Goal: Navigation & Orientation: Find specific page/section

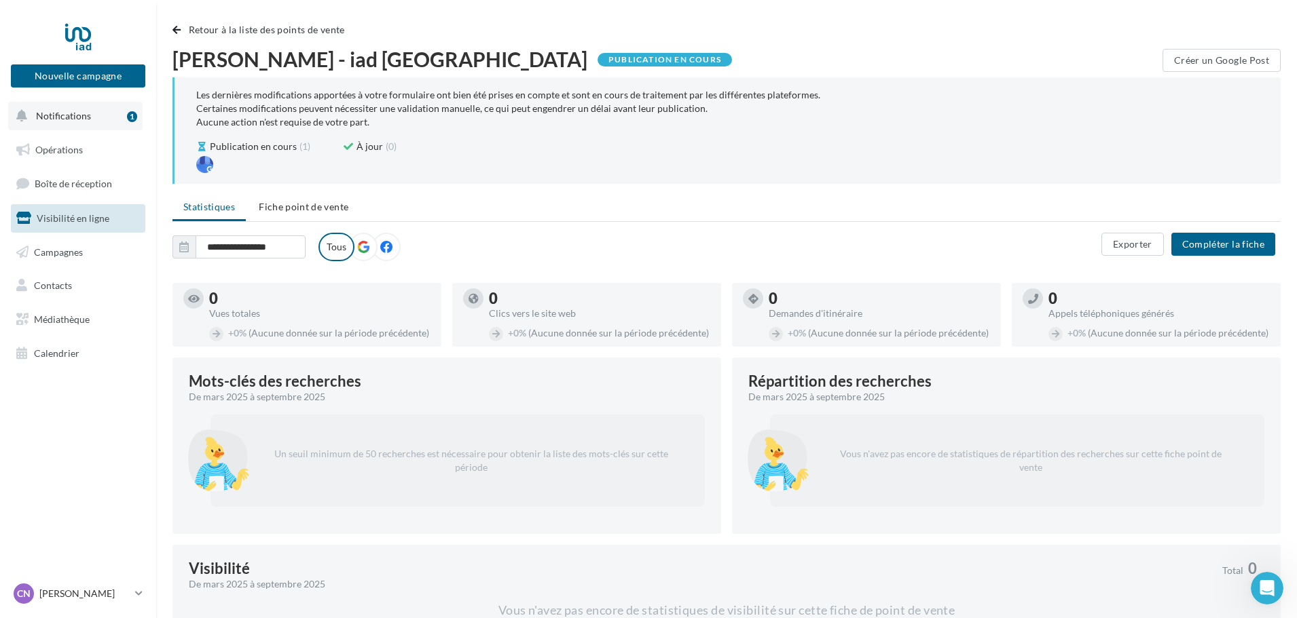
click at [49, 116] on span "Notifications" at bounding box center [63, 116] width 55 height 12
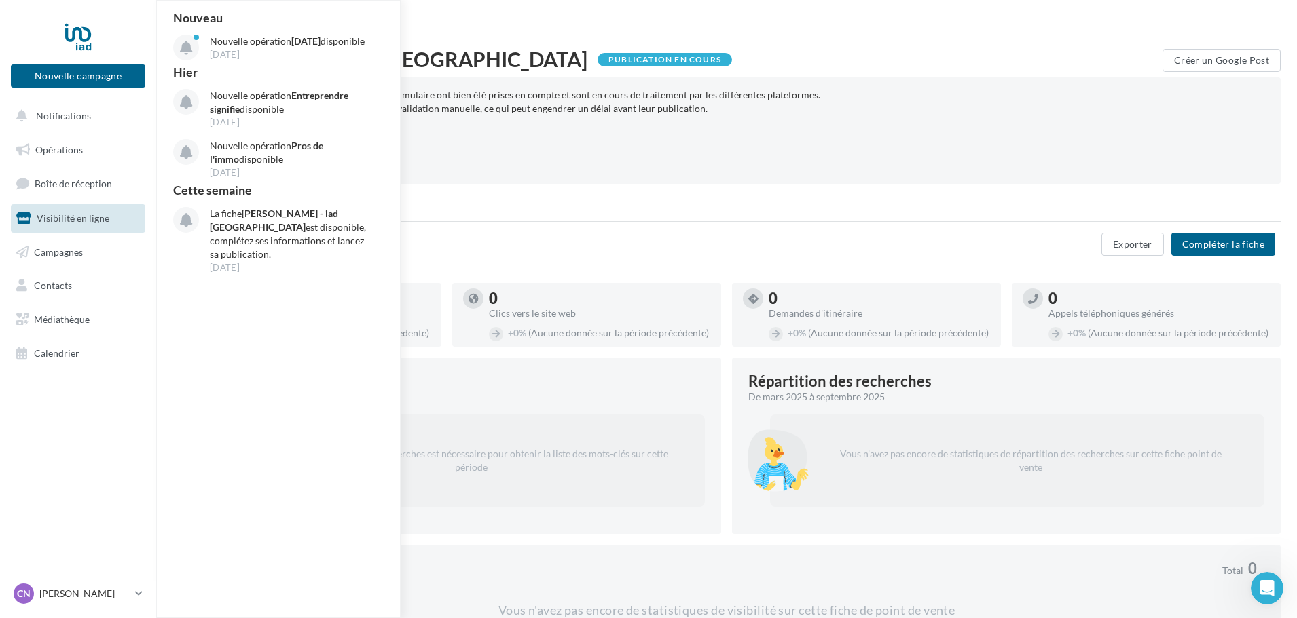
click at [60, 219] on span "Visibilité en ligne" at bounding box center [73, 218] width 73 height 12
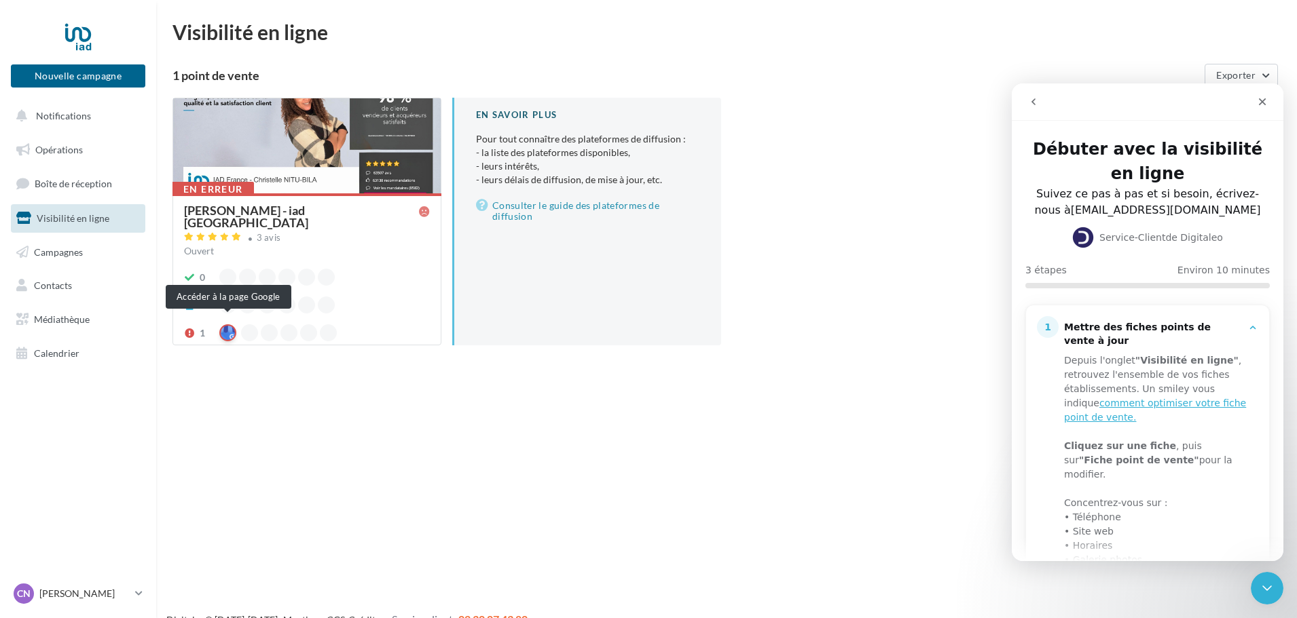
click at [229, 325] on div at bounding box center [227, 333] width 17 height 17
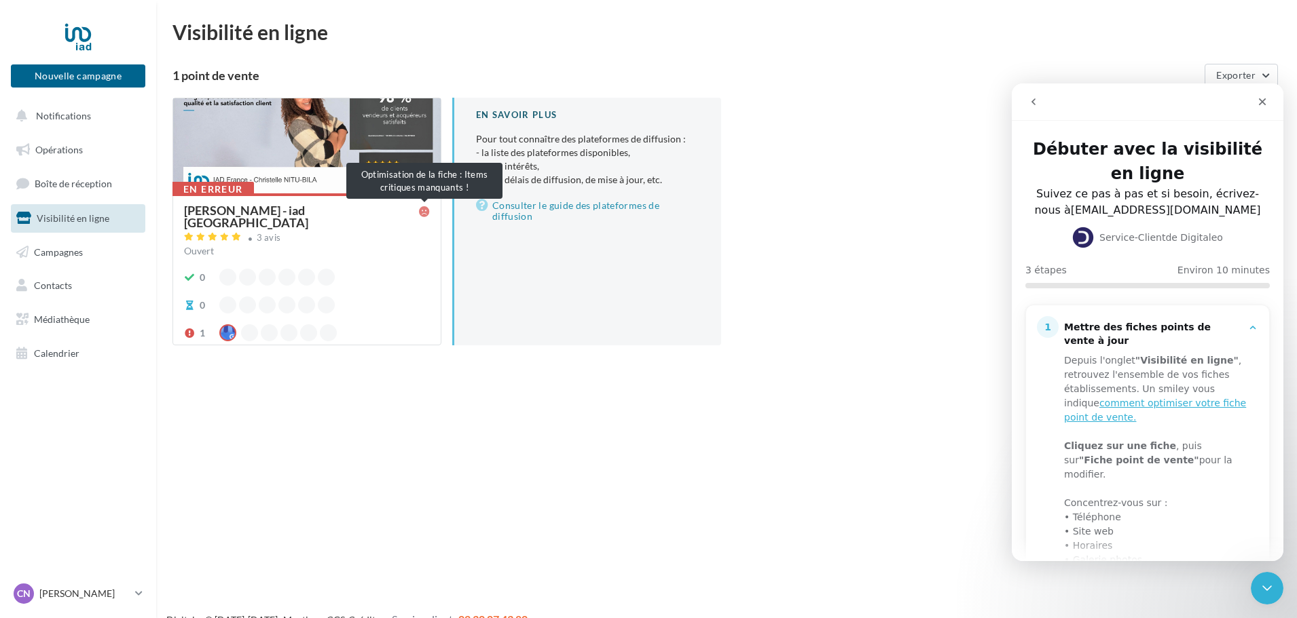
click at [425, 212] on icon at bounding box center [424, 211] width 11 height 11
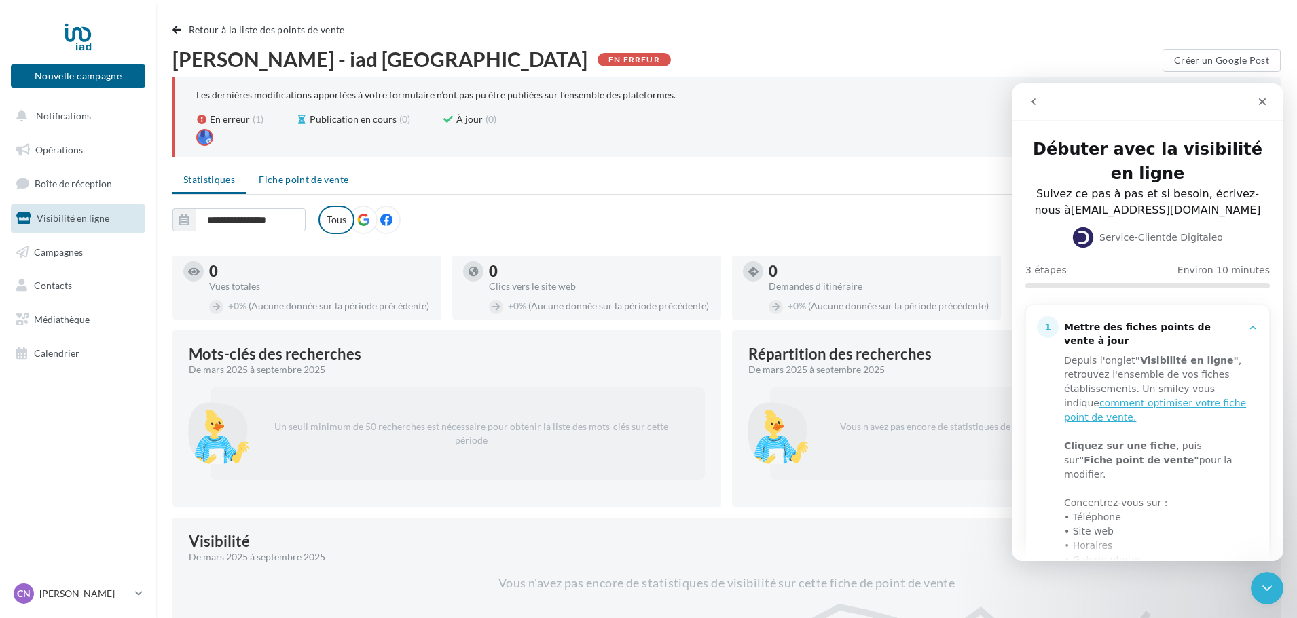
click at [306, 180] on span "Fiche point de vente" at bounding box center [304, 180] width 90 height 12
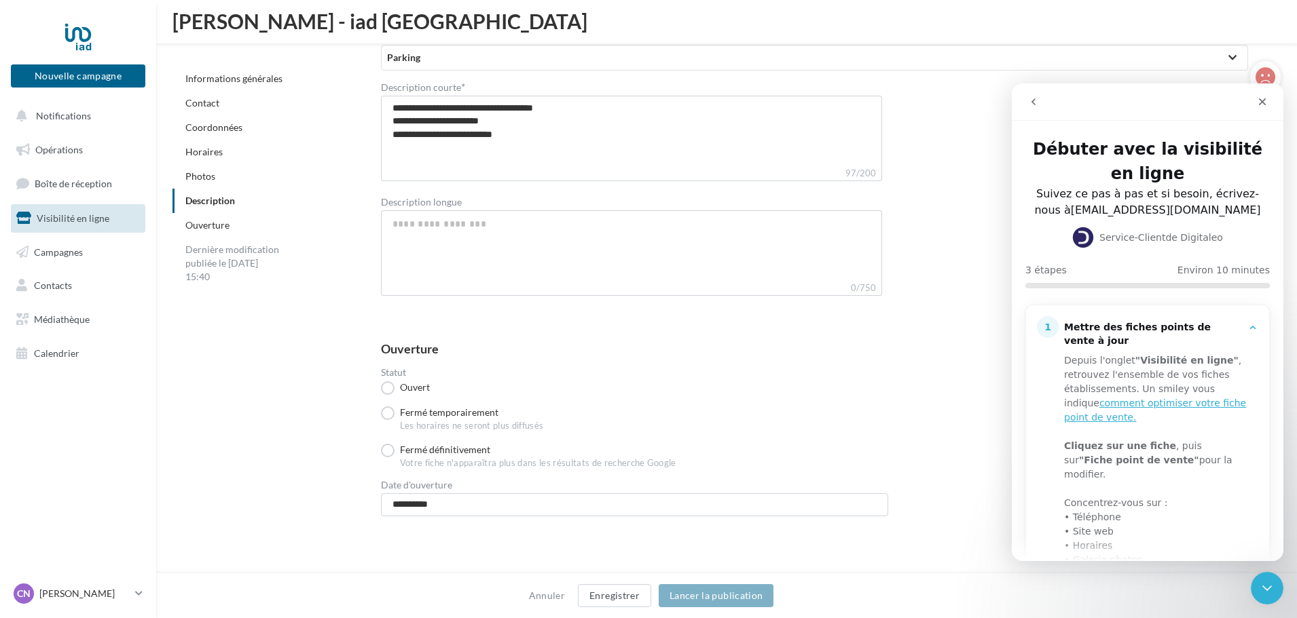
scroll to position [1412, 0]
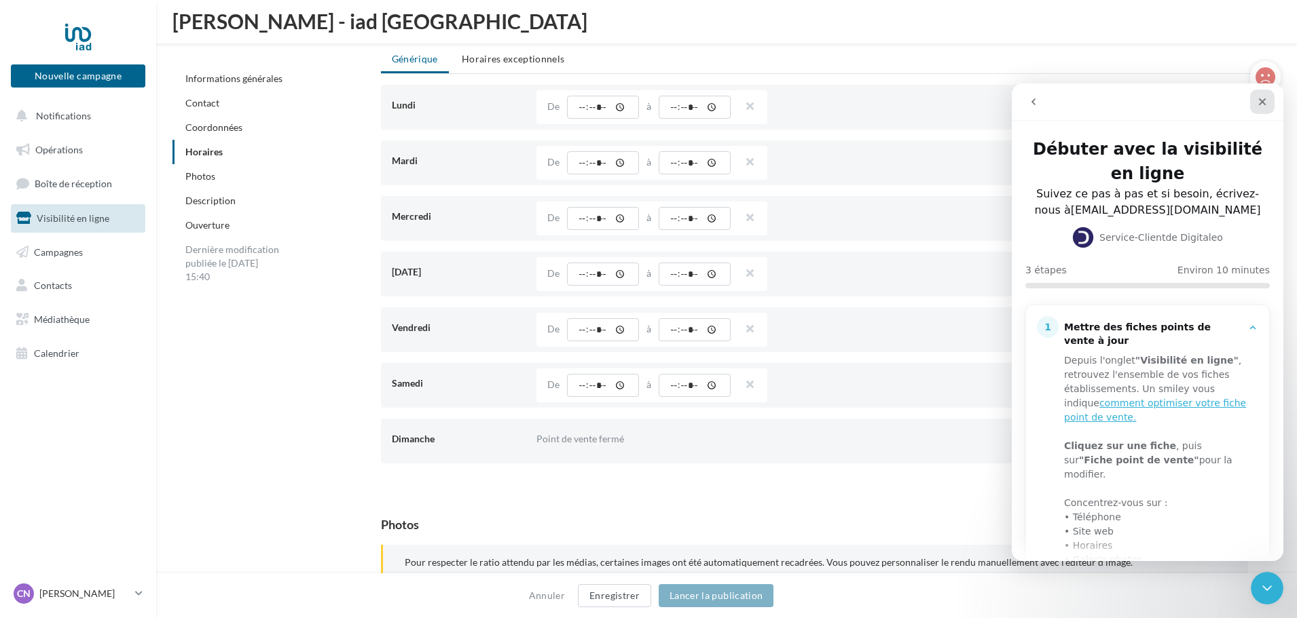
click at [1261, 103] on icon "Fermer" at bounding box center [1262, 101] width 7 height 7
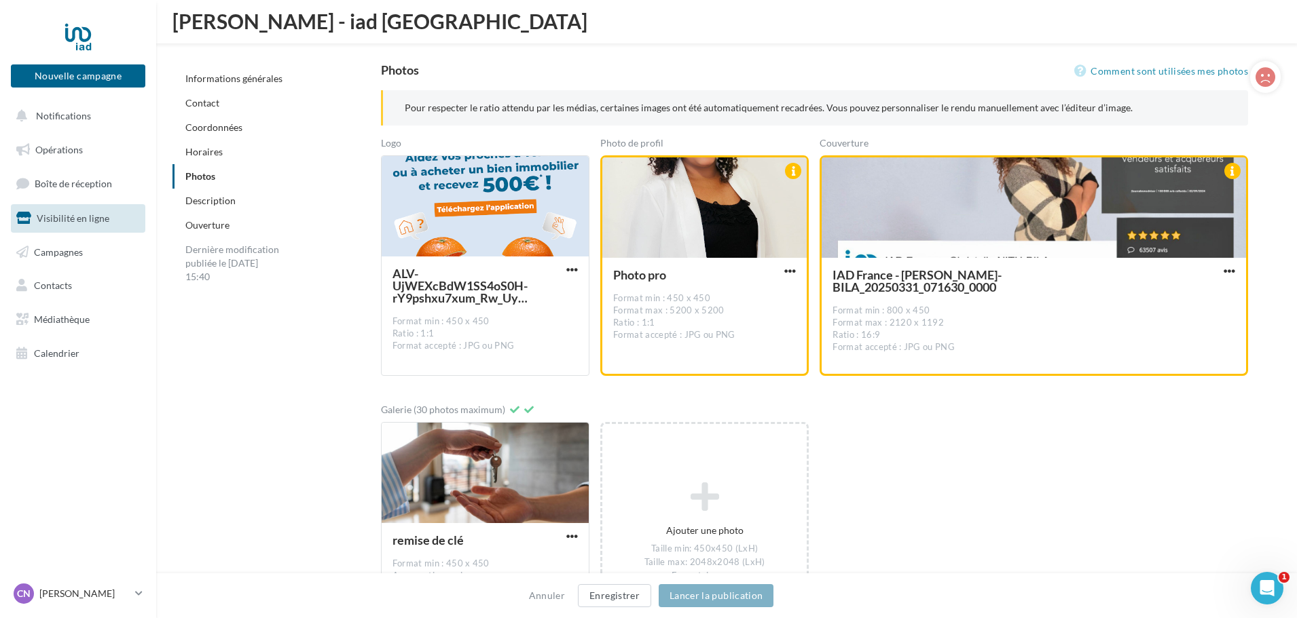
scroll to position [1805, 0]
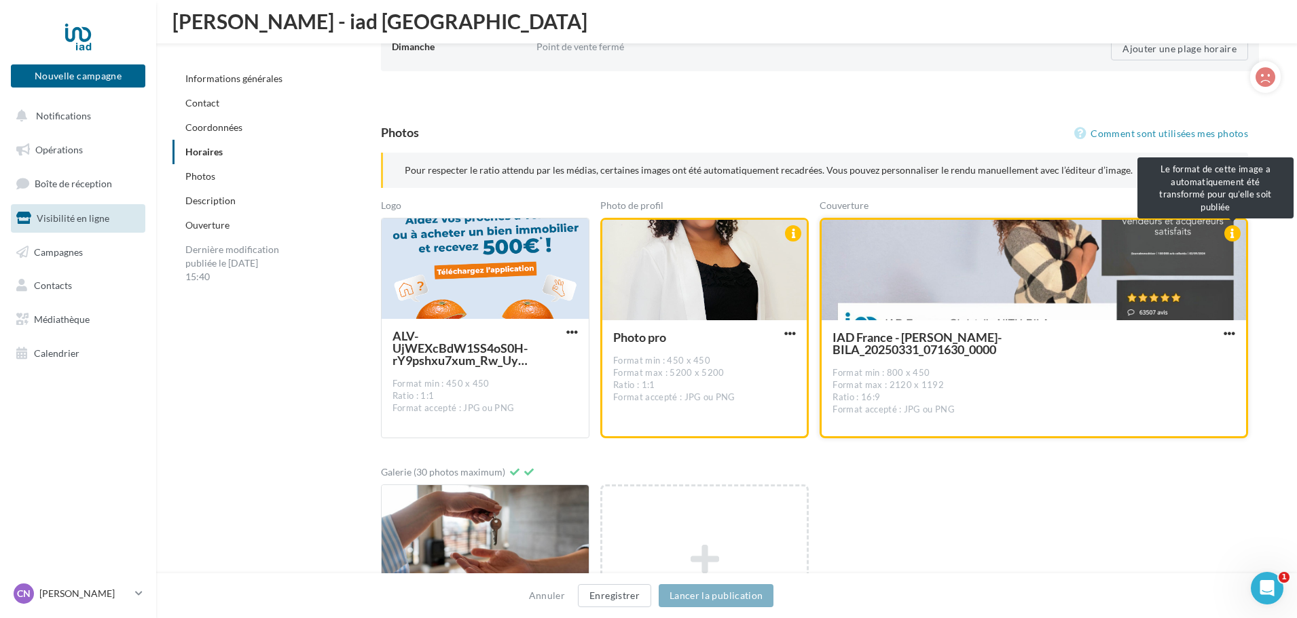
click at [1229, 236] on div at bounding box center [1232, 233] width 16 height 16
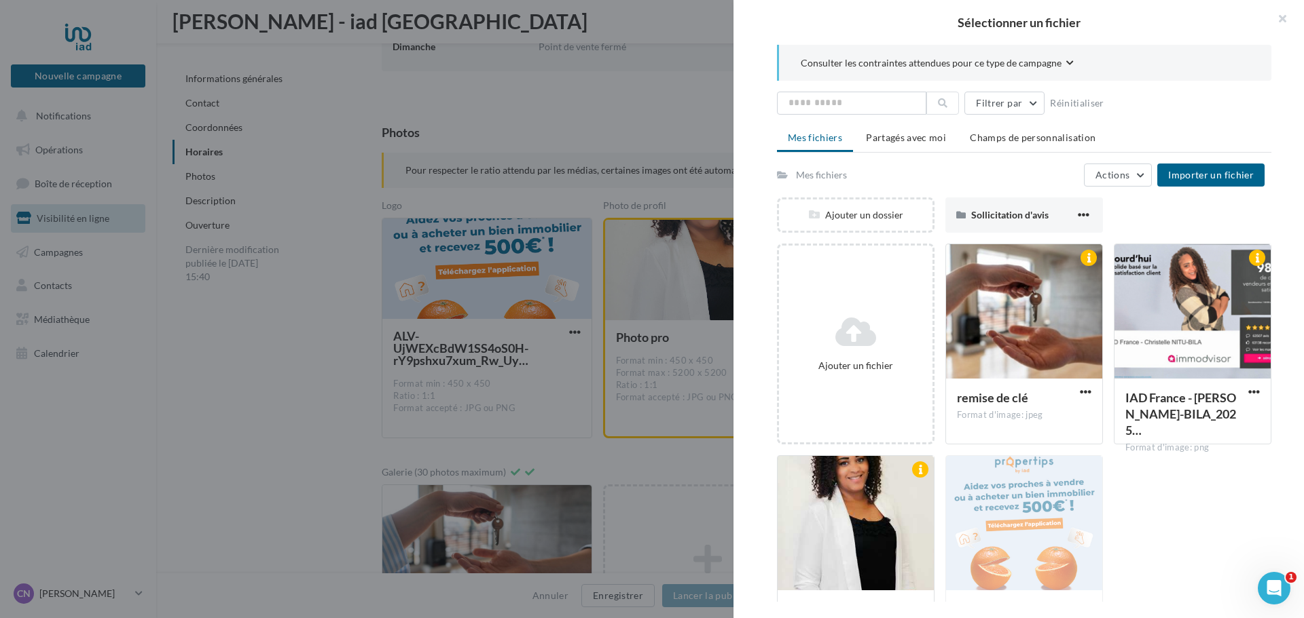
click at [225, 403] on div at bounding box center [652, 309] width 1304 height 618
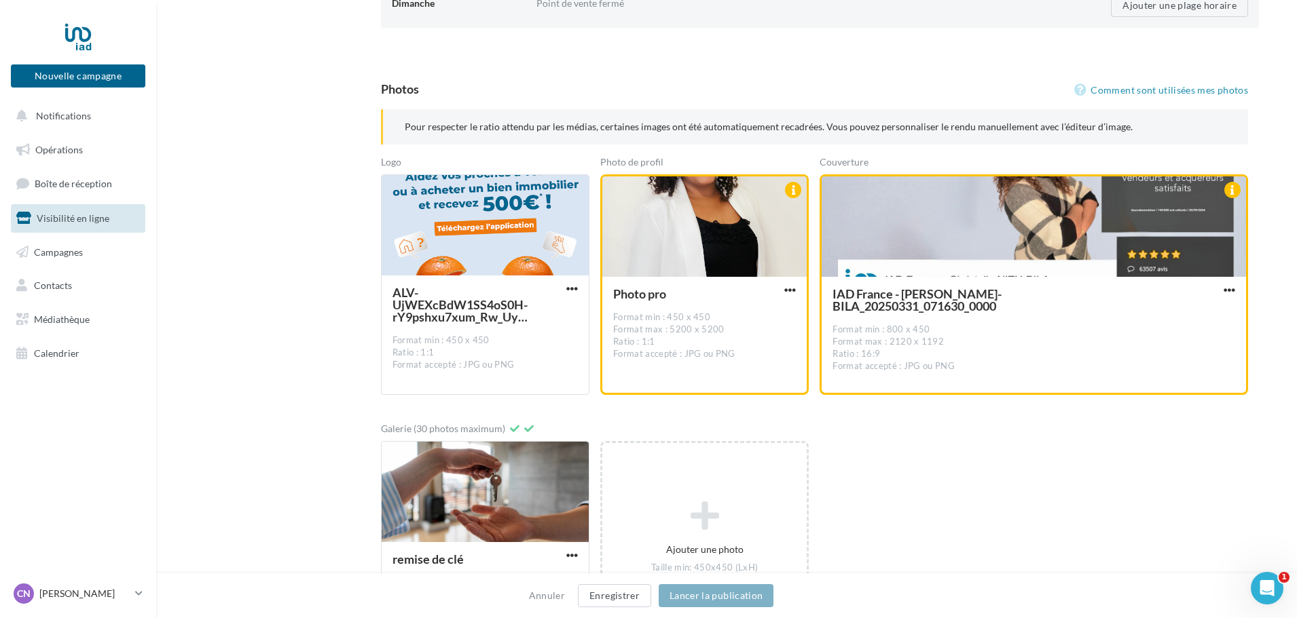
scroll to position [0, 0]
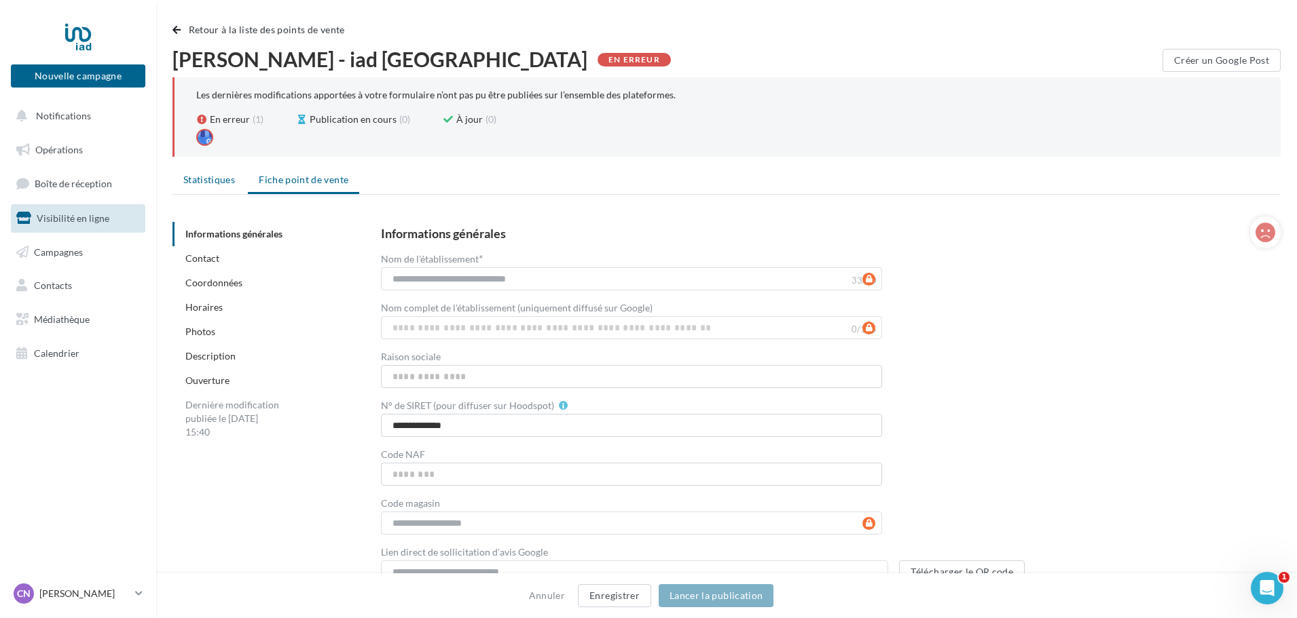
click at [203, 183] on span "Statistiques" at bounding box center [209, 180] width 52 height 12
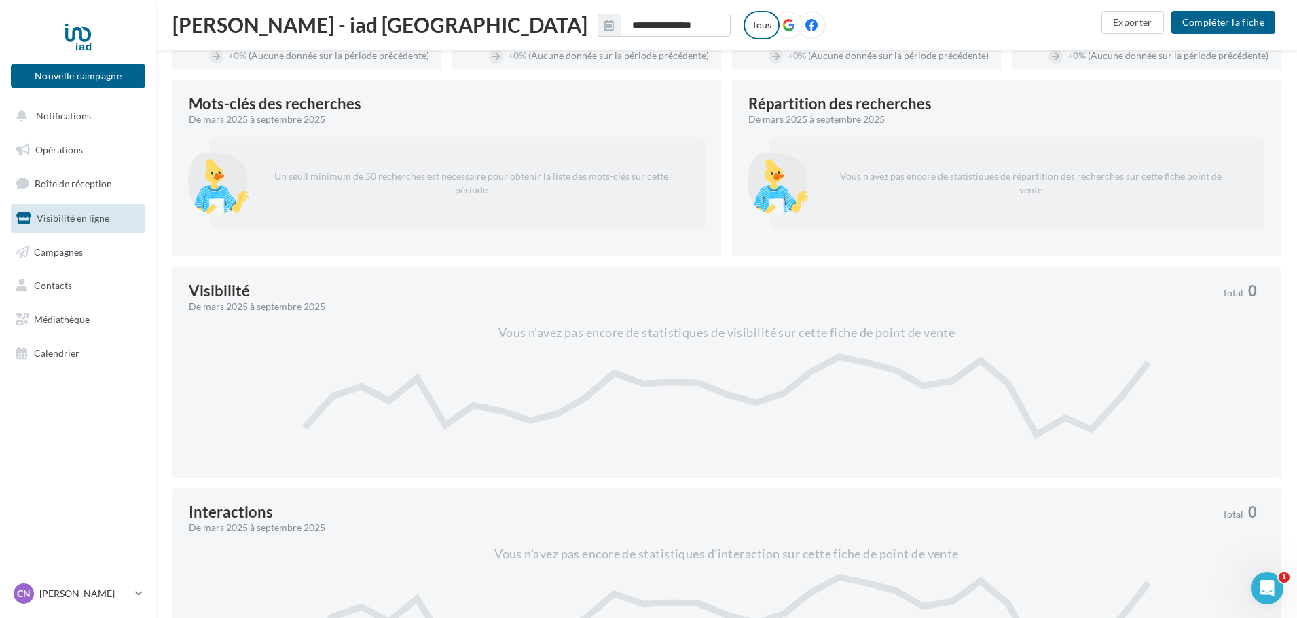
scroll to position [262, 0]
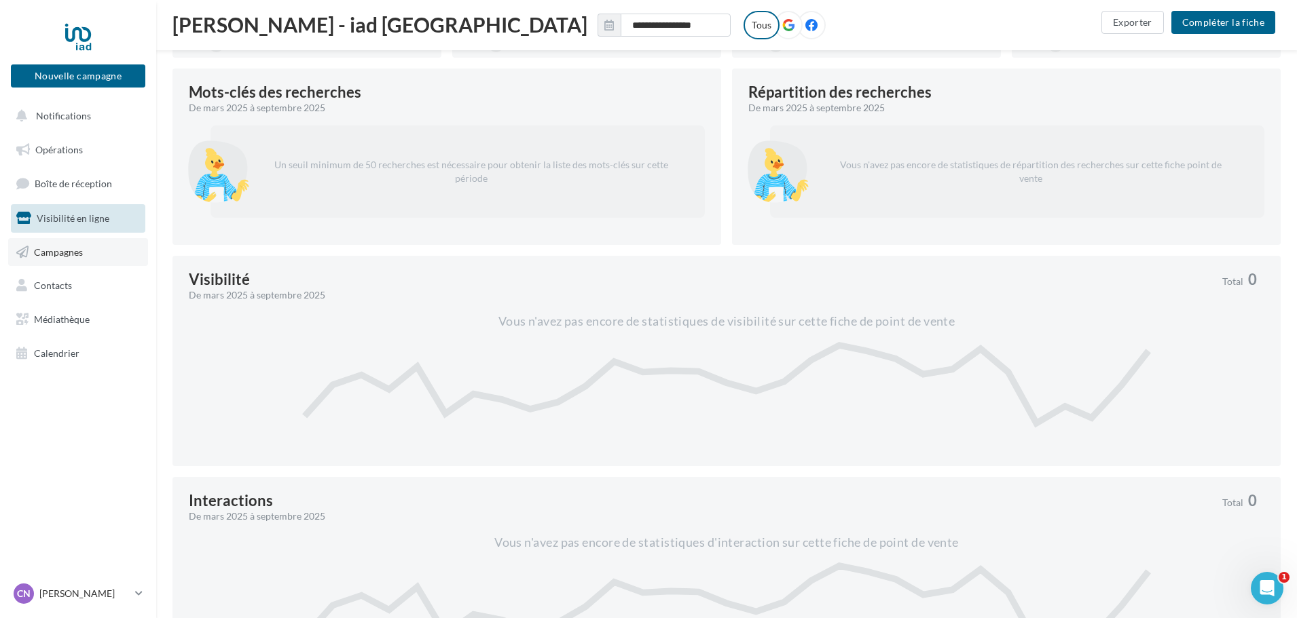
click at [69, 252] on span "Campagnes" at bounding box center [58, 252] width 49 height 12
